Goal: Task Accomplishment & Management: Use online tool/utility

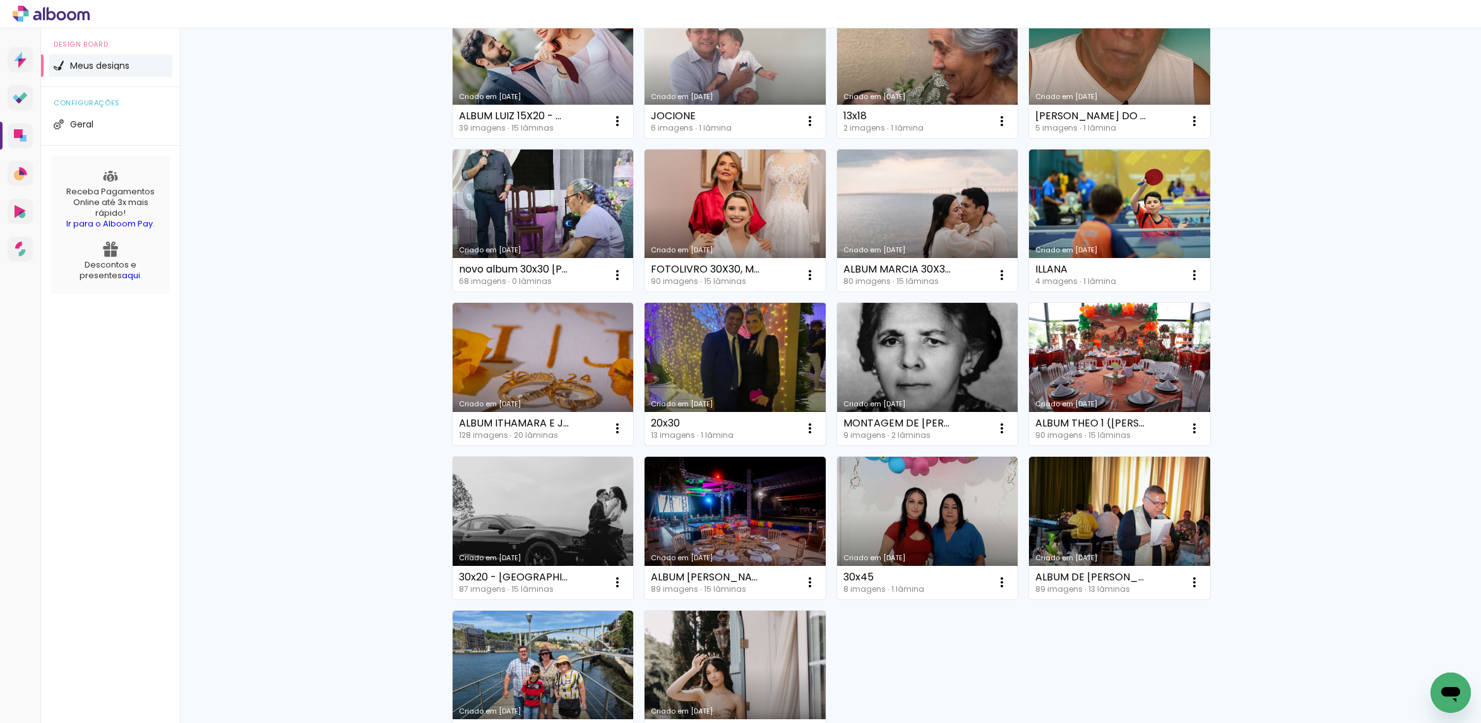
scroll to position [535, 0]
